Goal: Check status: Check status

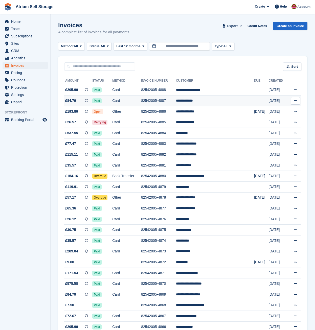
click at [206, 101] on td "**********" at bounding box center [215, 101] width 78 height 11
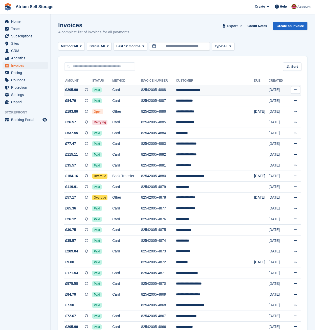
click at [141, 90] on td "Card" at bounding box center [126, 90] width 29 height 11
